Goal: Navigation & Orientation: Understand site structure

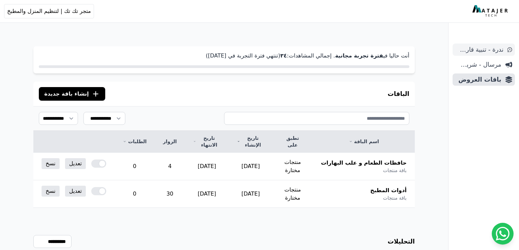
click at [480, 50] on span "ندرة - تنبية قارب علي النفاذ" at bounding box center [479, 50] width 48 height 10
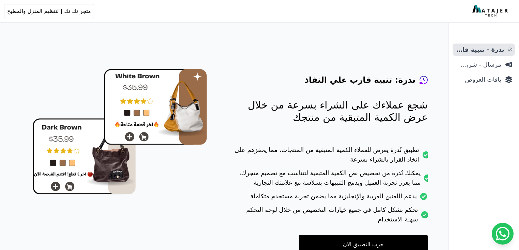
scroll to position [12, 0]
click at [481, 83] on span "باقات العروض" at bounding box center [478, 80] width 46 height 10
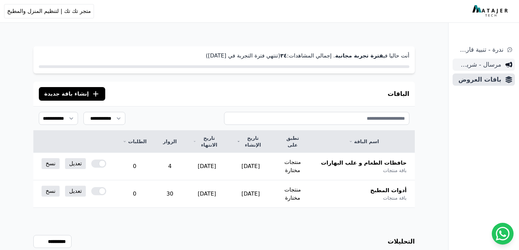
click at [473, 69] on link "مرسال - شريط دعاية" at bounding box center [483, 65] width 62 height 12
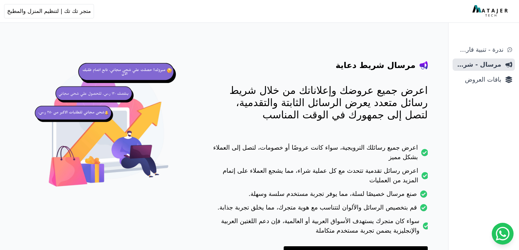
scroll to position [56, 0]
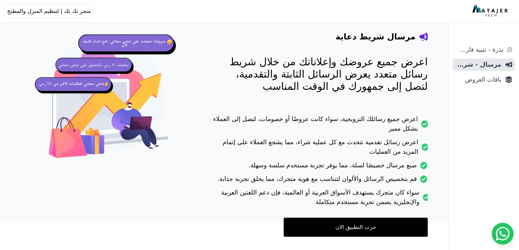
drag, startPoint x: 371, startPoint y: 122, endPoint x: 375, endPoint y: 187, distance: 65.8
click at [51, 14] on span "متجر تك تك | لتنظيم المنزل والمطبخ" at bounding box center [49, 11] width 84 height 8
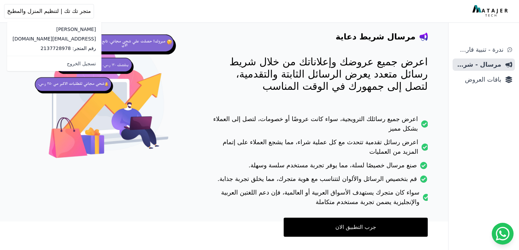
click at [39, 39] on p "[EMAIL_ADDRESS][DOMAIN_NAME]" at bounding box center [54, 38] width 83 height 7
click at [51, 46] on p "رقم المتجر: 2137728978" at bounding box center [54, 48] width 83 height 7
drag, startPoint x: 11, startPoint y: 39, endPoint x: 67, endPoint y: 39, distance: 56.5
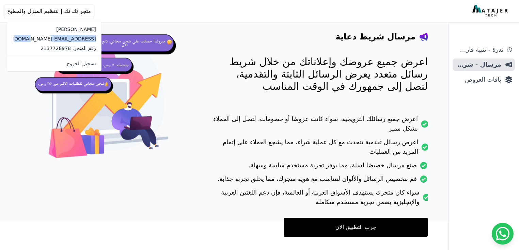
click at [67, 39] on div "عبدالله [EMAIL_ADDRESS][DOMAIN_NAME] رقم المتجر: 2137728978" at bounding box center [54, 39] width 94 height 34
click at [44, 48] on p "رقم المتجر: 2137728978" at bounding box center [54, 48] width 83 height 7
click at [44, 38] on p "[EMAIL_ADDRESS][DOMAIN_NAME]" at bounding box center [54, 38] width 83 height 7
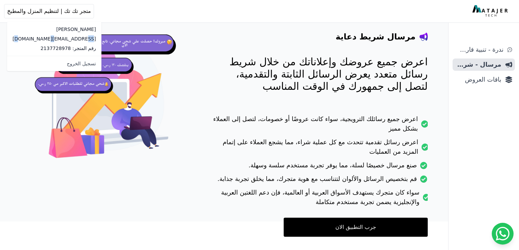
click at [44, 38] on p "[EMAIL_ADDRESS][DOMAIN_NAME]" at bounding box center [54, 38] width 83 height 7
click at [43, 50] on p "رقم المتجر: 2137728978" at bounding box center [54, 48] width 83 height 7
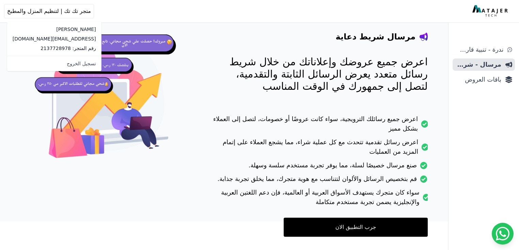
click at [35, 38] on p "[EMAIL_ADDRESS][DOMAIN_NAME]" at bounding box center [54, 38] width 83 height 7
click at [64, 40] on p "[EMAIL_ADDRESS][DOMAIN_NAME]" at bounding box center [54, 38] width 83 height 7
drag, startPoint x: 65, startPoint y: 38, endPoint x: 8, endPoint y: 37, distance: 56.8
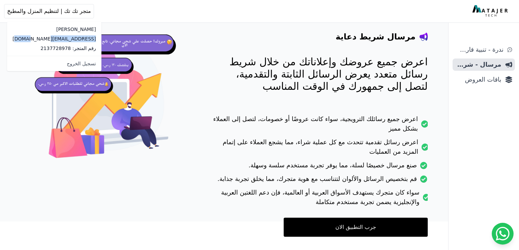
click at [8, 37] on div "عبدالله [EMAIL_ADDRESS][DOMAIN_NAME] رقم المتجر: 2137728978" at bounding box center [54, 39] width 94 height 34
click at [42, 40] on p "[EMAIL_ADDRESS][DOMAIN_NAME]" at bounding box center [54, 38] width 83 height 7
